Goal: Task Accomplishment & Management: Use online tool/utility

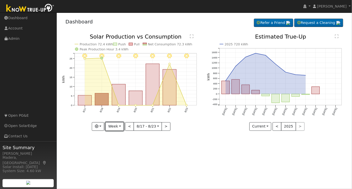
click at [118, 128] on button "Week" at bounding box center [114, 126] width 18 height 9
click at [115, 137] on link "Day" at bounding box center [123, 136] width 35 height 7
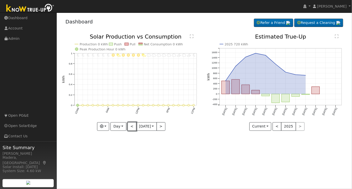
click at [130, 126] on button "<" at bounding box center [132, 126] width 9 height 9
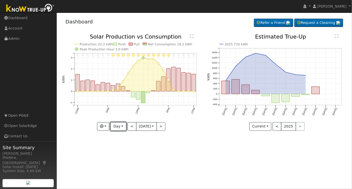
click at [118, 128] on button "Day" at bounding box center [118, 126] width 16 height 9
click at [124, 151] on link "Month" at bounding box center [128, 150] width 35 height 7
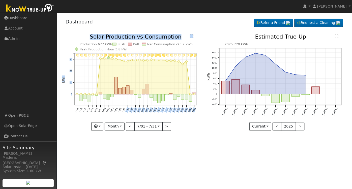
click at [127, 127] on div "7/31 - Clear 7/30 - Clear 7/29 - Clear 7/28 - MostlyClear 7/27 - Clear 7/26 - C…" at bounding box center [132, 82] width 140 height 97
click at [128, 128] on button "<" at bounding box center [130, 126] width 9 height 9
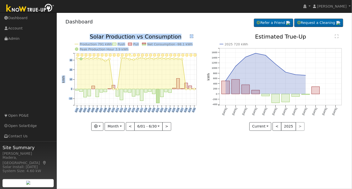
click at [181, 147] on div "User Profile First name Last name Email Email Notifications No Emails No Emails…" at bounding box center [204, 101] width 295 height 177
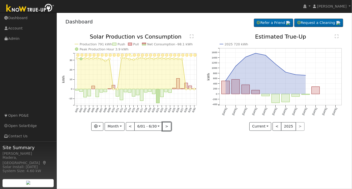
click at [165, 128] on button ">" at bounding box center [166, 126] width 9 height 9
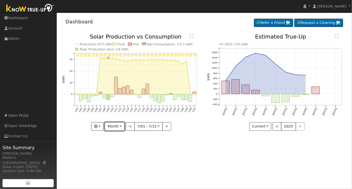
click at [118, 124] on button "Month" at bounding box center [115, 126] width 20 height 9
click at [118, 136] on link "Day" at bounding box center [122, 136] width 35 height 7
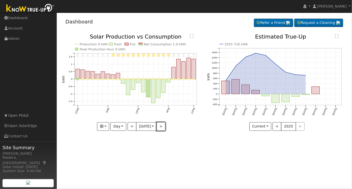
click at [162, 127] on button ">" at bounding box center [161, 126] width 9 height 9
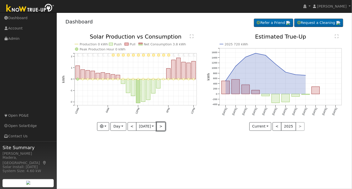
click at [162, 127] on button ">" at bounding box center [161, 126] width 9 height 9
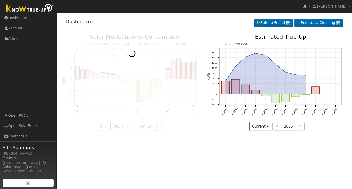
click at [162, 127] on div at bounding box center [132, 82] width 140 height 97
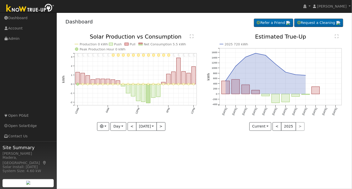
click at [162, 127] on div at bounding box center [132, 82] width 140 height 97
click at [162, 127] on button ">" at bounding box center [161, 126] width 9 height 9
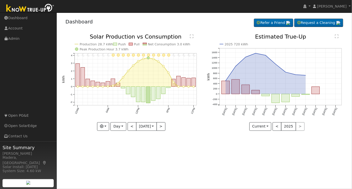
click at [162, 127] on div at bounding box center [132, 82] width 140 height 97
click at [162, 127] on button ">" at bounding box center [161, 126] width 9 height 9
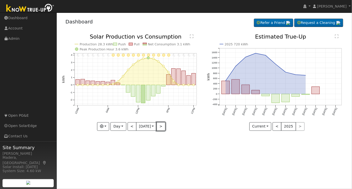
click at [160, 125] on button ">" at bounding box center [161, 126] width 9 height 9
type input "2025-08-05"
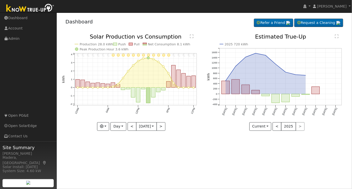
click at [169, 162] on div "User Profile First name Last name Email Email Notifications No Emails No Emails…" at bounding box center [204, 101] width 295 height 177
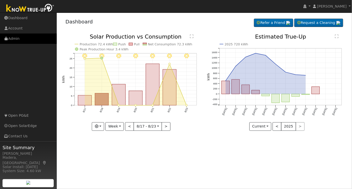
click at [17, 39] on link "Admin" at bounding box center [28, 39] width 57 height 10
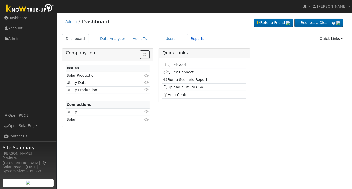
click at [187, 37] on link "Reports" at bounding box center [197, 38] width 21 height 9
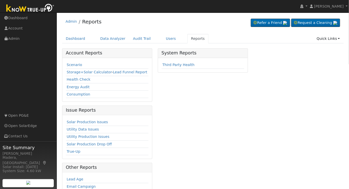
click at [70, 64] on link "Scenario" at bounding box center [74, 65] width 15 height 4
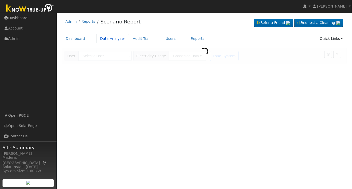
click at [105, 39] on link "Data Analyzer" at bounding box center [112, 38] width 33 height 9
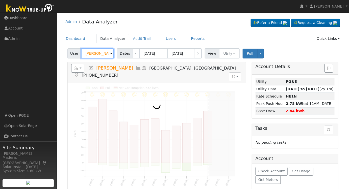
click at [105, 54] on input "[PERSON_NAME]" at bounding box center [97, 53] width 33 height 10
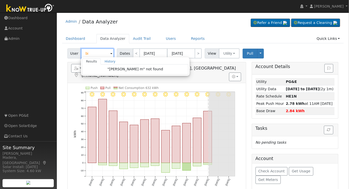
type input "b"
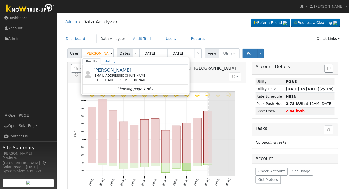
click at [140, 80] on div "1723 North Vagedes Avenue, Fresno, CA 93705" at bounding box center [140, 80] width 94 height 5
type input "Michael Bishop"
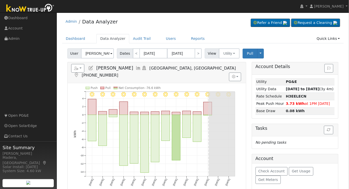
click at [136, 66] on icon at bounding box center [139, 68] width 6 height 5
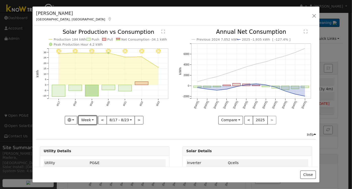
click at [88, 119] on button "Week" at bounding box center [87, 120] width 18 height 9
click at [92, 143] on link "Month" at bounding box center [96, 144] width 35 height 7
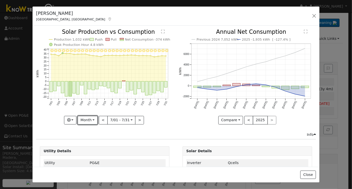
click at [85, 119] on button "Month" at bounding box center [88, 120] width 20 height 9
click at [89, 148] on link "Year" at bounding box center [95, 151] width 35 height 7
type input "[DATE]"
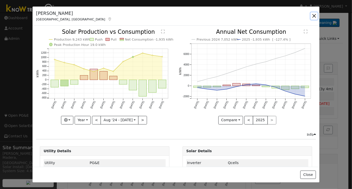
click at [313, 18] on button "button" at bounding box center [314, 15] width 7 height 7
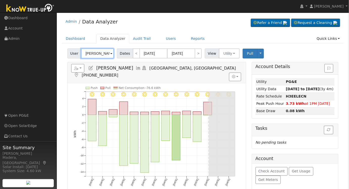
click at [100, 53] on input "[PERSON_NAME]" at bounding box center [97, 53] width 33 height 10
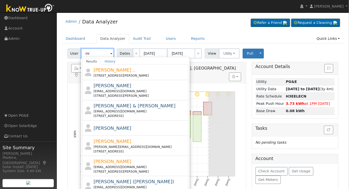
type input "m"
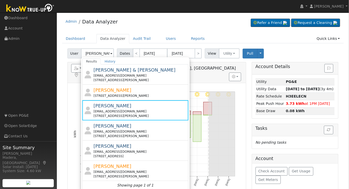
click at [129, 129] on div "mickb42@aol.com" at bounding box center [140, 131] width 94 height 5
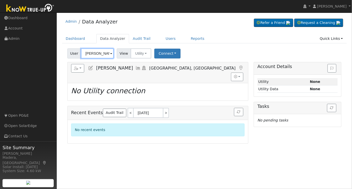
click at [97, 56] on input "[PERSON_NAME]" at bounding box center [97, 53] width 33 height 10
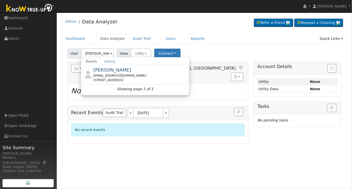
click at [130, 68] on div "Travis Webb travisw7777@gmail.com 3483 West Sample Avenue, Fresno, CA 93711" at bounding box center [140, 75] width 94 height 16
type input "[PERSON_NAME]"
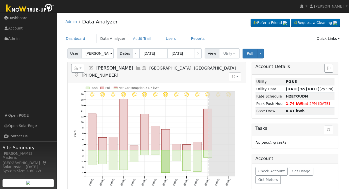
click at [136, 66] on icon at bounding box center [139, 68] width 6 height 5
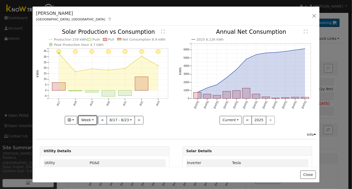
click at [90, 120] on button "Week" at bounding box center [87, 120] width 18 height 9
click at [91, 127] on link "Day" at bounding box center [96, 130] width 35 height 7
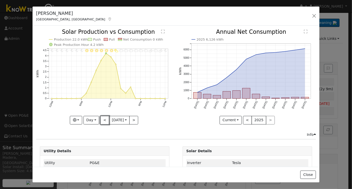
click at [102, 121] on button "<" at bounding box center [104, 120] width 9 height 9
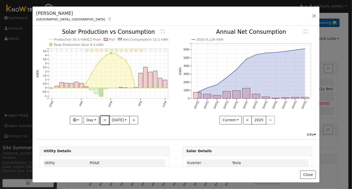
click at [101, 121] on button "<" at bounding box center [104, 120] width 9 height 9
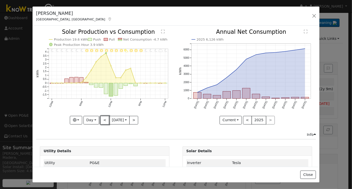
click at [101, 121] on button "<" at bounding box center [104, 120] width 9 height 9
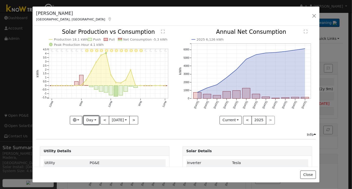
click at [91, 119] on button "Day" at bounding box center [91, 120] width 16 height 9
click at [91, 143] on link "Month" at bounding box center [101, 144] width 35 height 7
type input "[DATE]"
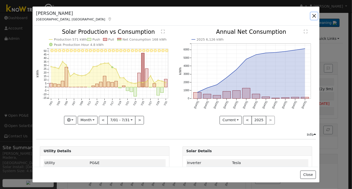
click at [313, 16] on button "button" at bounding box center [314, 15] width 7 height 7
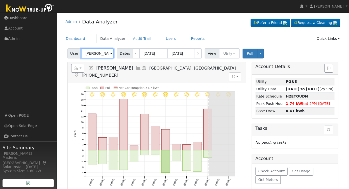
click at [99, 52] on input "[PERSON_NAME]" at bounding box center [97, 53] width 33 height 10
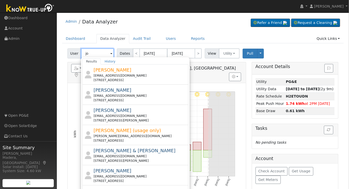
type input "j"
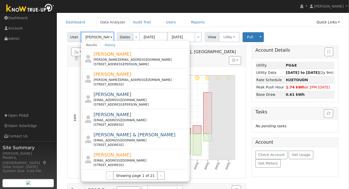
scroll to position [42, 0]
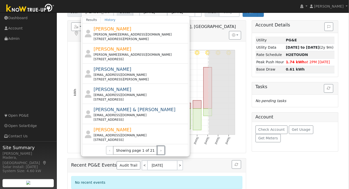
click at [157, 148] on button "›" at bounding box center [160, 150] width 7 height 9
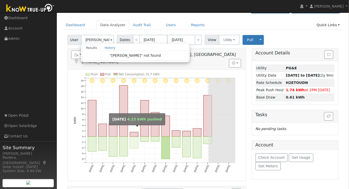
scroll to position [0, 0]
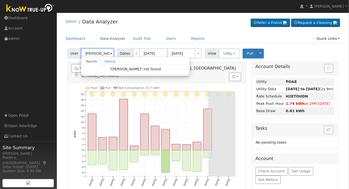
click at [95, 49] on input "[PERSON_NAME]" at bounding box center [97, 53] width 33 height 10
click at [171, 20] on div "Admin Data Analyzer Refer a Friend Request a Cleaning" at bounding box center [202, 22] width 281 height 15
type input "[PERSON_NAME]"
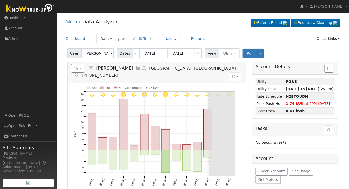
drag, startPoint x: 161, startPoint y: 37, endPoint x: 163, endPoint y: 40, distance: 4.7
click at [162, 37] on link "Users" at bounding box center [171, 38] width 18 height 9
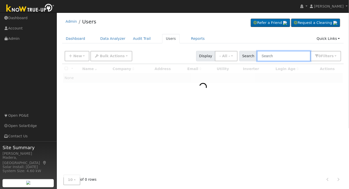
click at [291, 55] on input "text" at bounding box center [283, 56] width 53 height 10
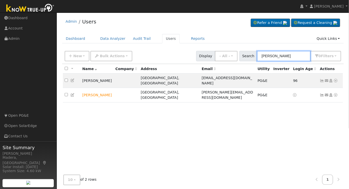
type input "[PERSON_NAME]"
click at [337, 79] on icon at bounding box center [335, 81] width 5 height 4
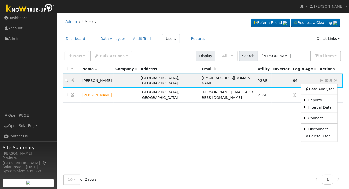
click at [321, 86] on link "Data Analyzer" at bounding box center [319, 89] width 37 height 7
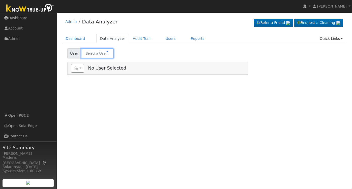
type input "[PERSON_NAME]"
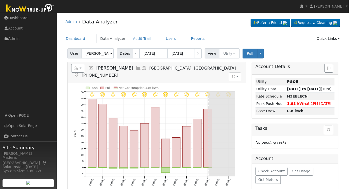
click at [136, 68] on icon at bounding box center [139, 68] width 6 height 5
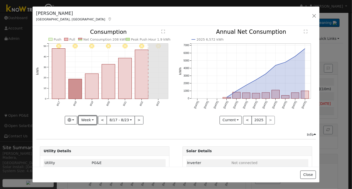
click at [86, 117] on button "Week" at bounding box center [87, 120] width 18 height 9
click at [90, 144] on link "Month" at bounding box center [96, 144] width 35 height 7
type input "[DATE]"
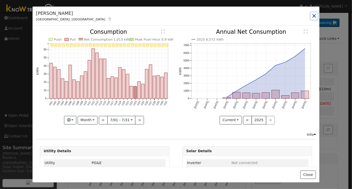
click at [314, 16] on button "button" at bounding box center [314, 15] width 7 height 7
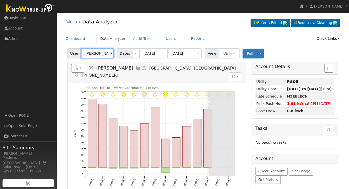
click at [91, 49] on input "[PERSON_NAME]" at bounding box center [97, 53] width 33 height 10
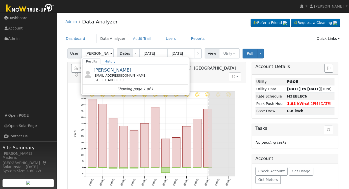
click at [125, 79] on div "[STREET_ADDRESS]" at bounding box center [140, 80] width 94 height 5
type input "[PERSON_NAME]"
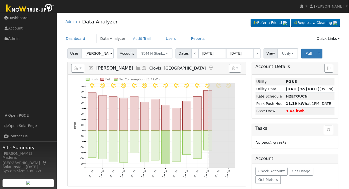
click at [136, 68] on icon at bounding box center [139, 68] width 6 height 5
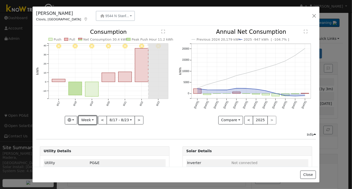
click at [84, 117] on button "Week" at bounding box center [87, 120] width 18 height 9
click at [89, 149] on link "Year" at bounding box center [96, 151] width 35 height 7
type input "[DATE]"
